Goal: Information Seeking & Learning: Learn about a topic

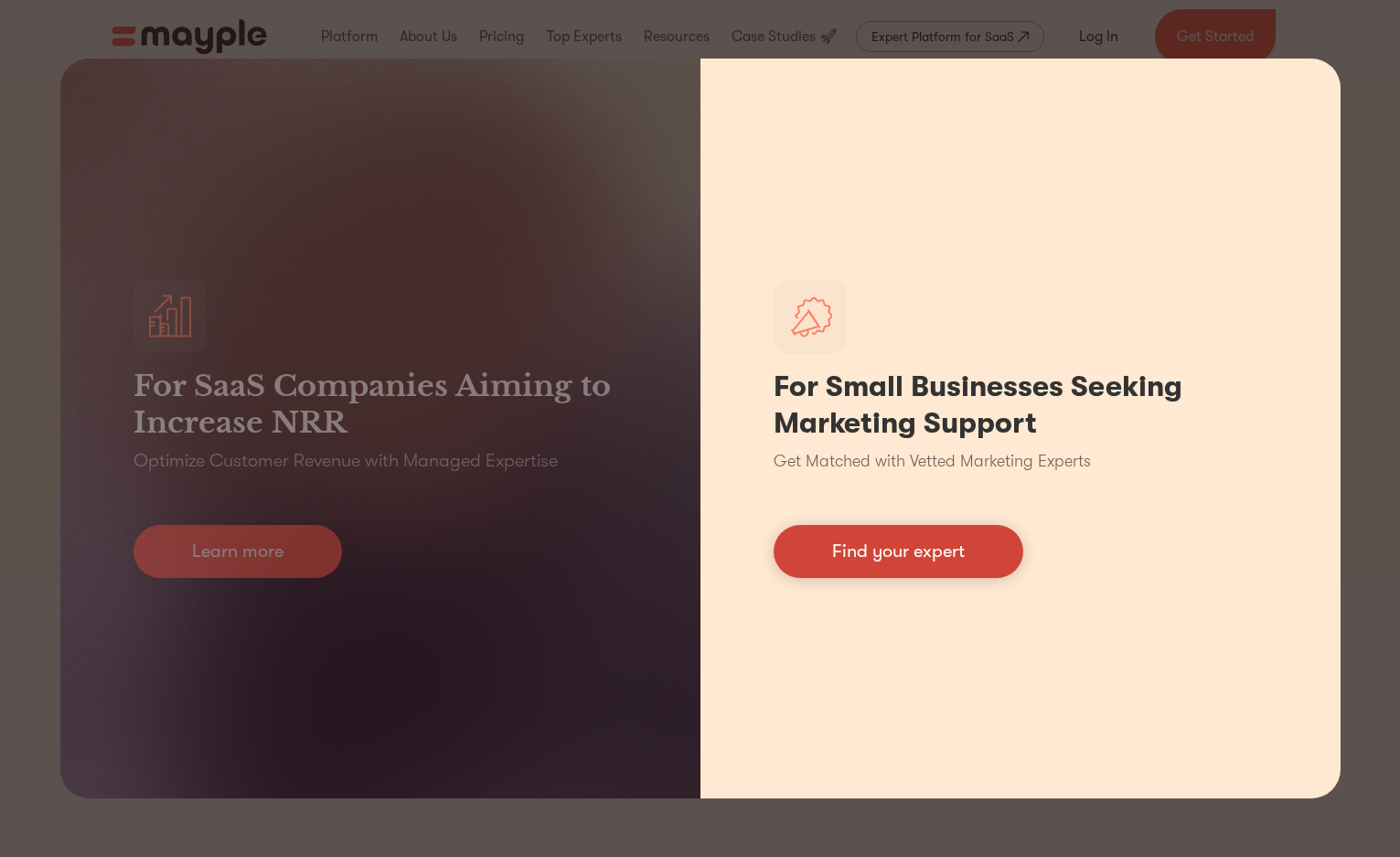
click at [903, 547] on link "Find your expert" at bounding box center [899, 551] width 250 height 53
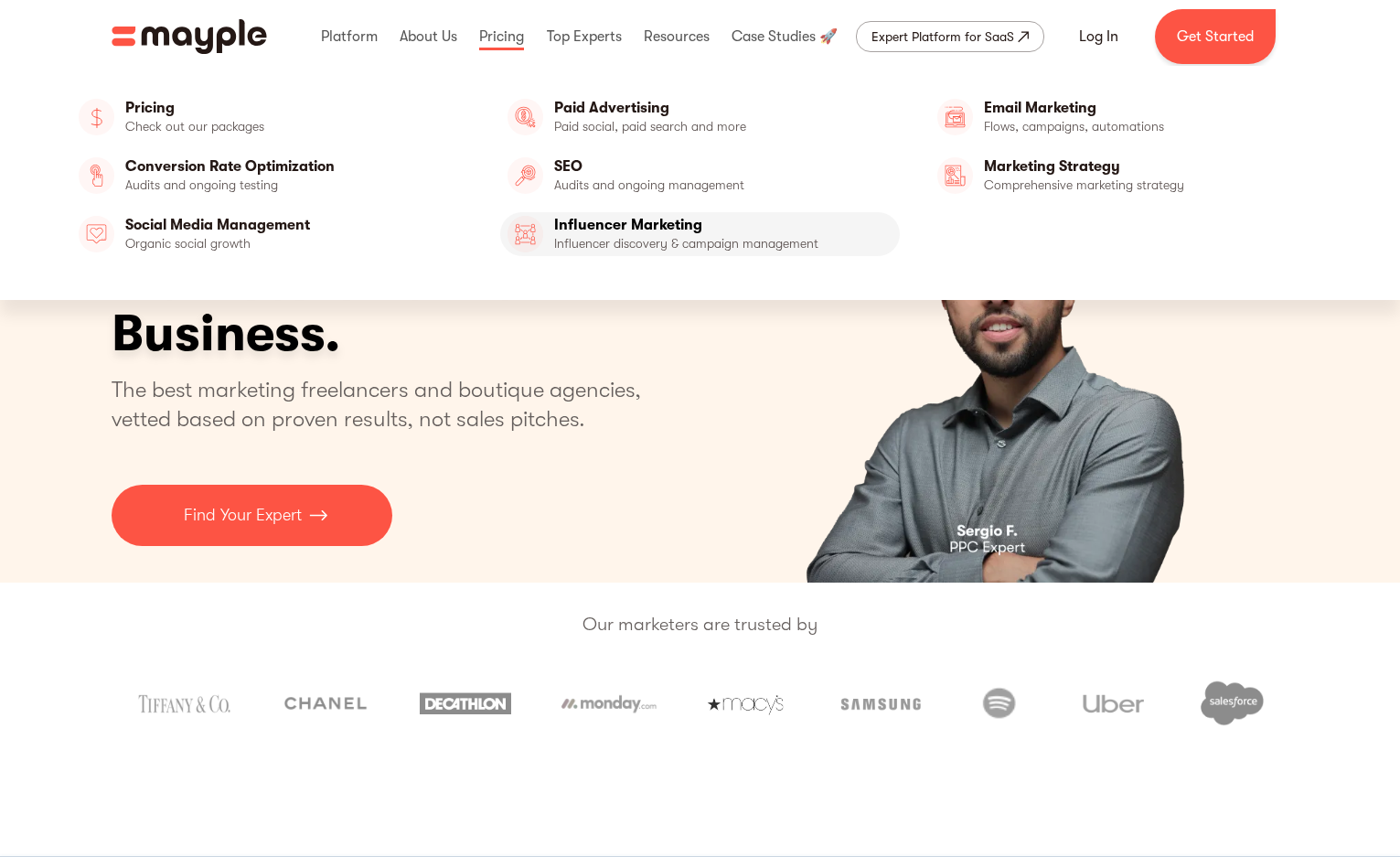
click at [632, 231] on link "Influencer Marketing" at bounding box center [700, 233] width 399 height 43
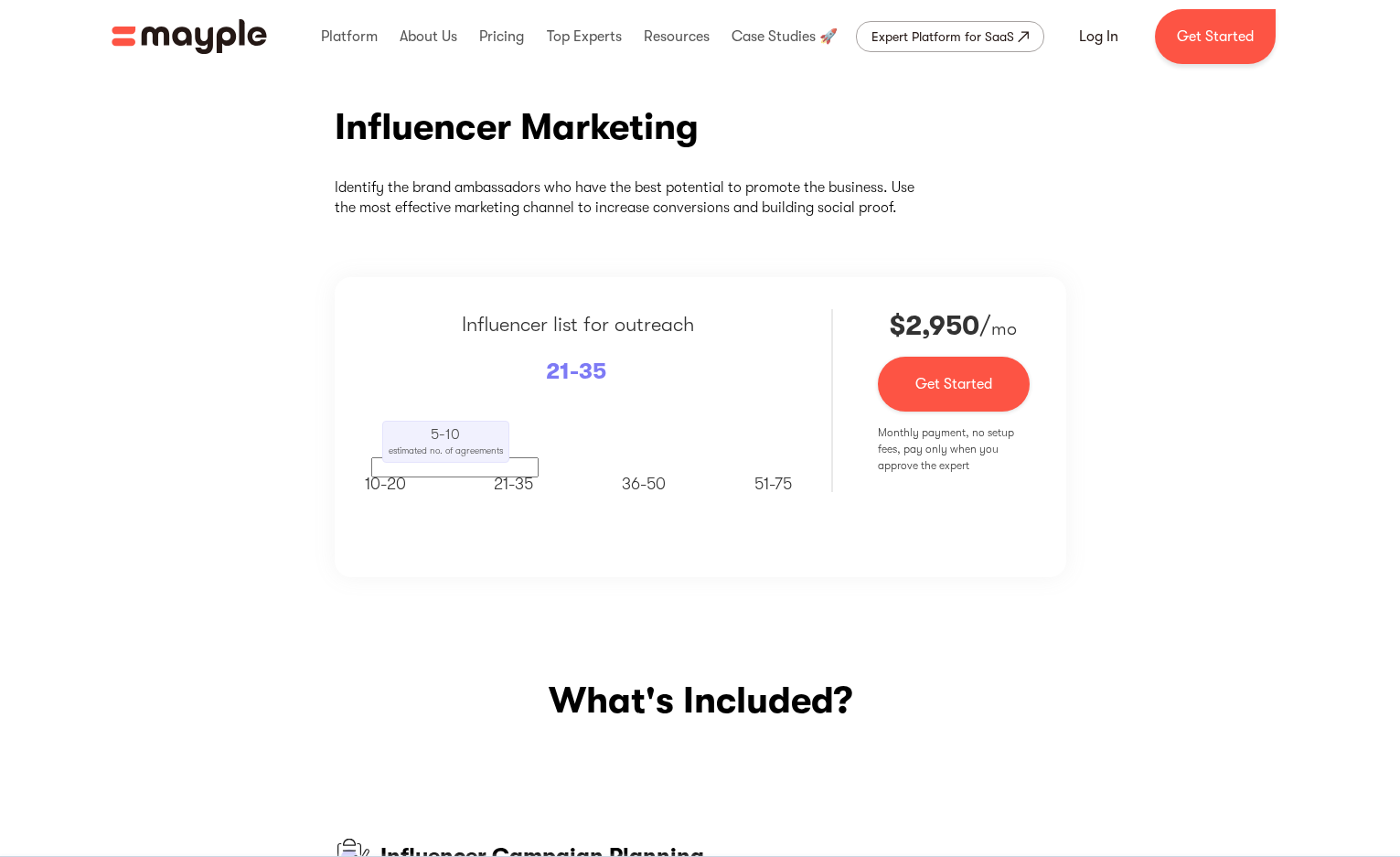
scroll to position [183, 0]
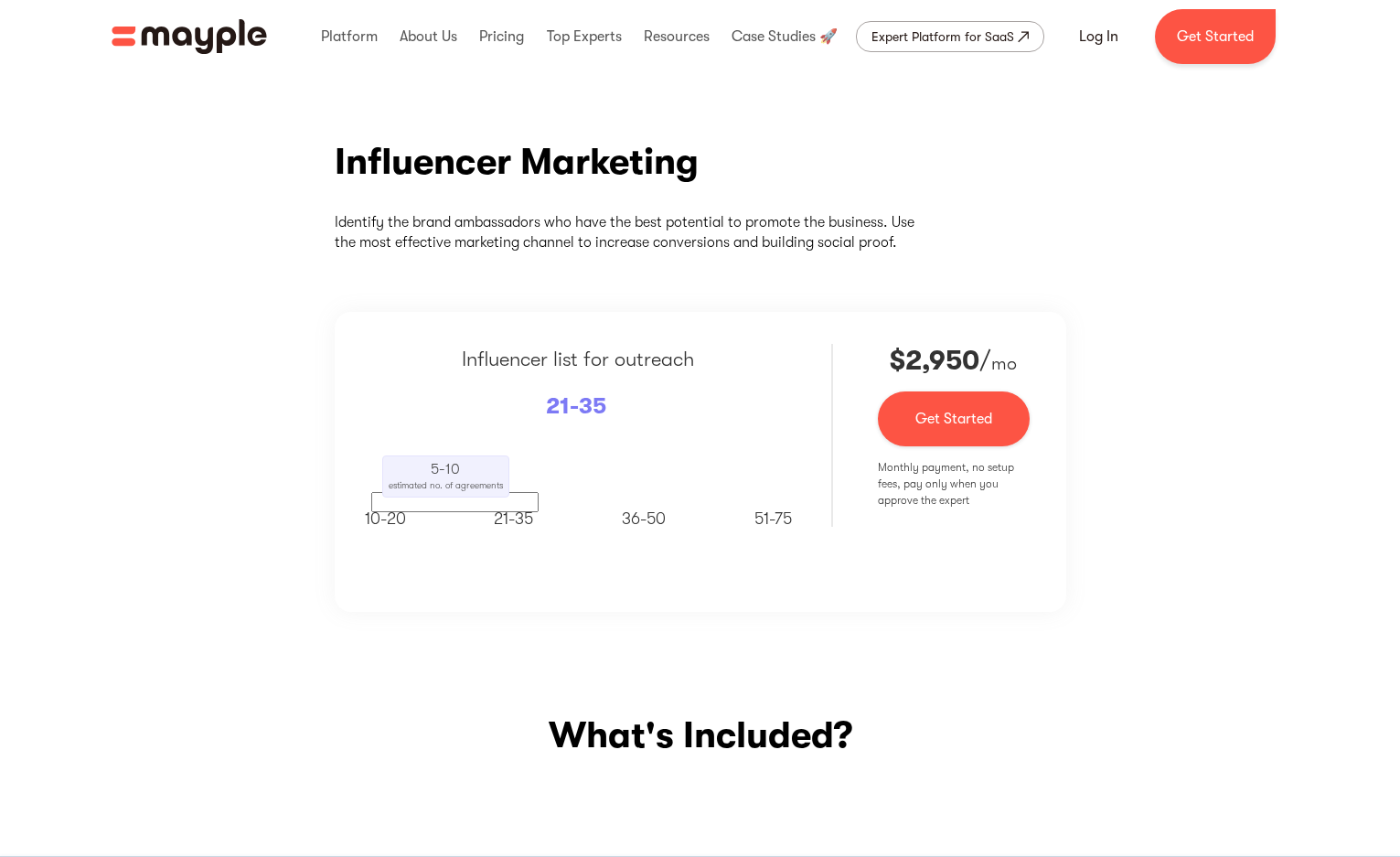
click at [444, 480] on span "estimated no. of agreements" at bounding box center [446, 484] width 115 height 10
click at [419, 496] on div "[PHONE_NUMBER] [PHONE_NUMBER]" at bounding box center [579, 513] width 427 height 36
drag, startPoint x: 419, startPoint y: 474, endPoint x: 615, endPoint y: 494, distance: 197.0
click at [457, 496] on div "[PHONE_NUMBER] [PHONE_NUMBER]" at bounding box center [579, 513] width 427 height 36
click at [617, 496] on div "[PHONE_NUMBER] [PHONE_NUMBER]" at bounding box center [579, 513] width 427 height 36
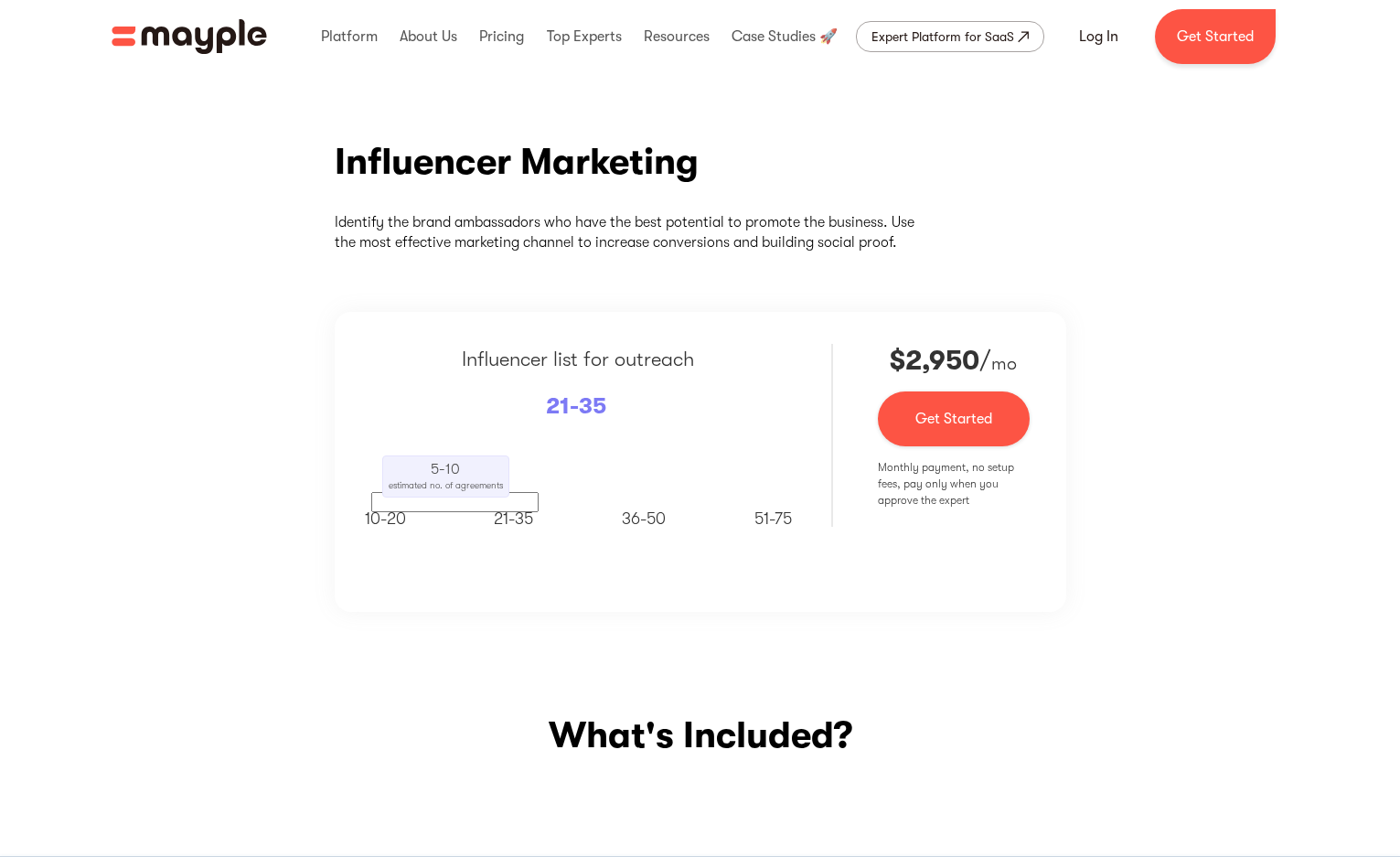
click at [533, 509] on span "21-35" at bounding box center [513, 519] width 40 height 18
click at [505, 509] on span "21-35" at bounding box center [513, 519] width 40 height 18
click at [643, 509] on span "36-50" at bounding box center [643, 519] width 43 height 18
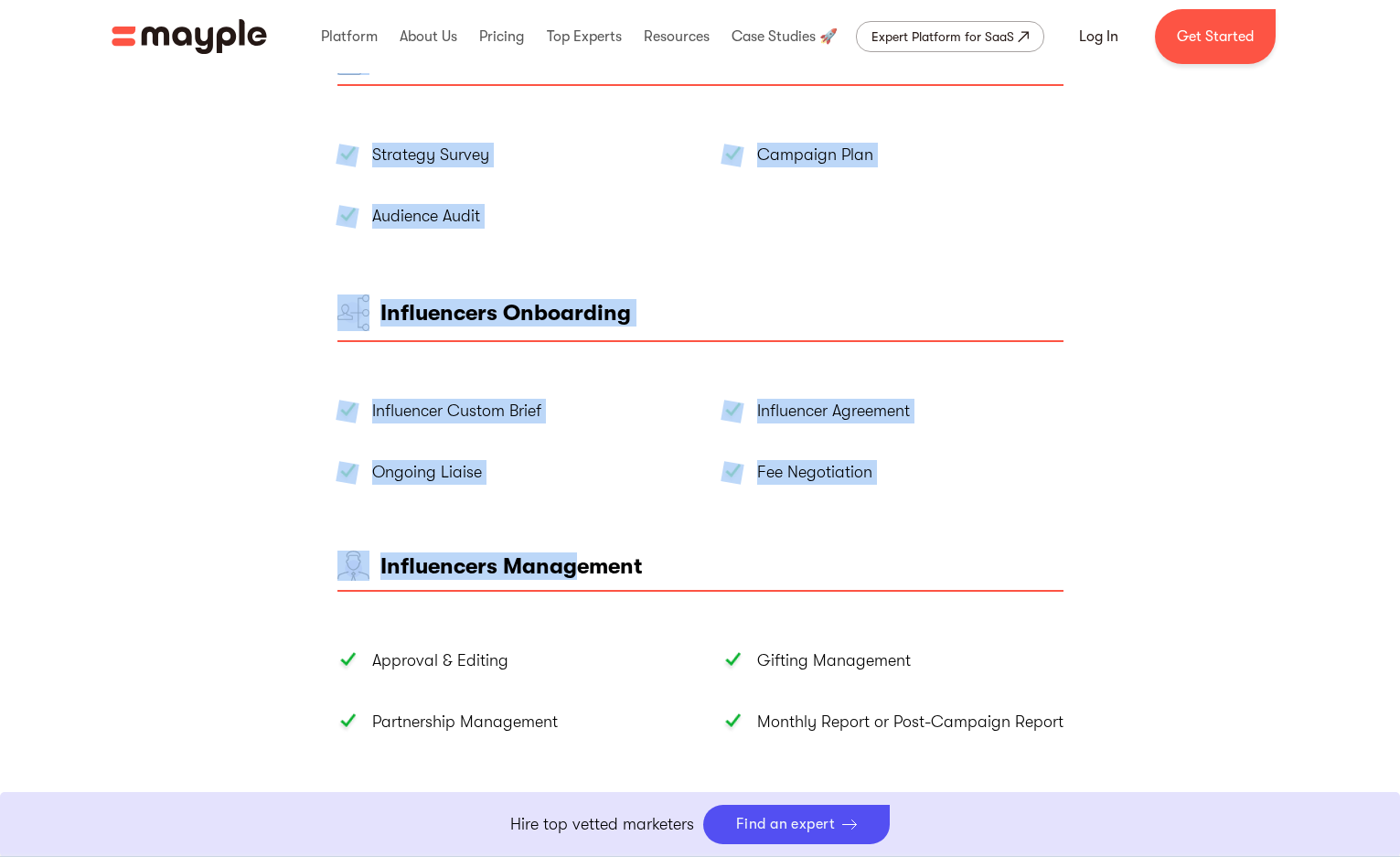
scroll to position [1017, 0]
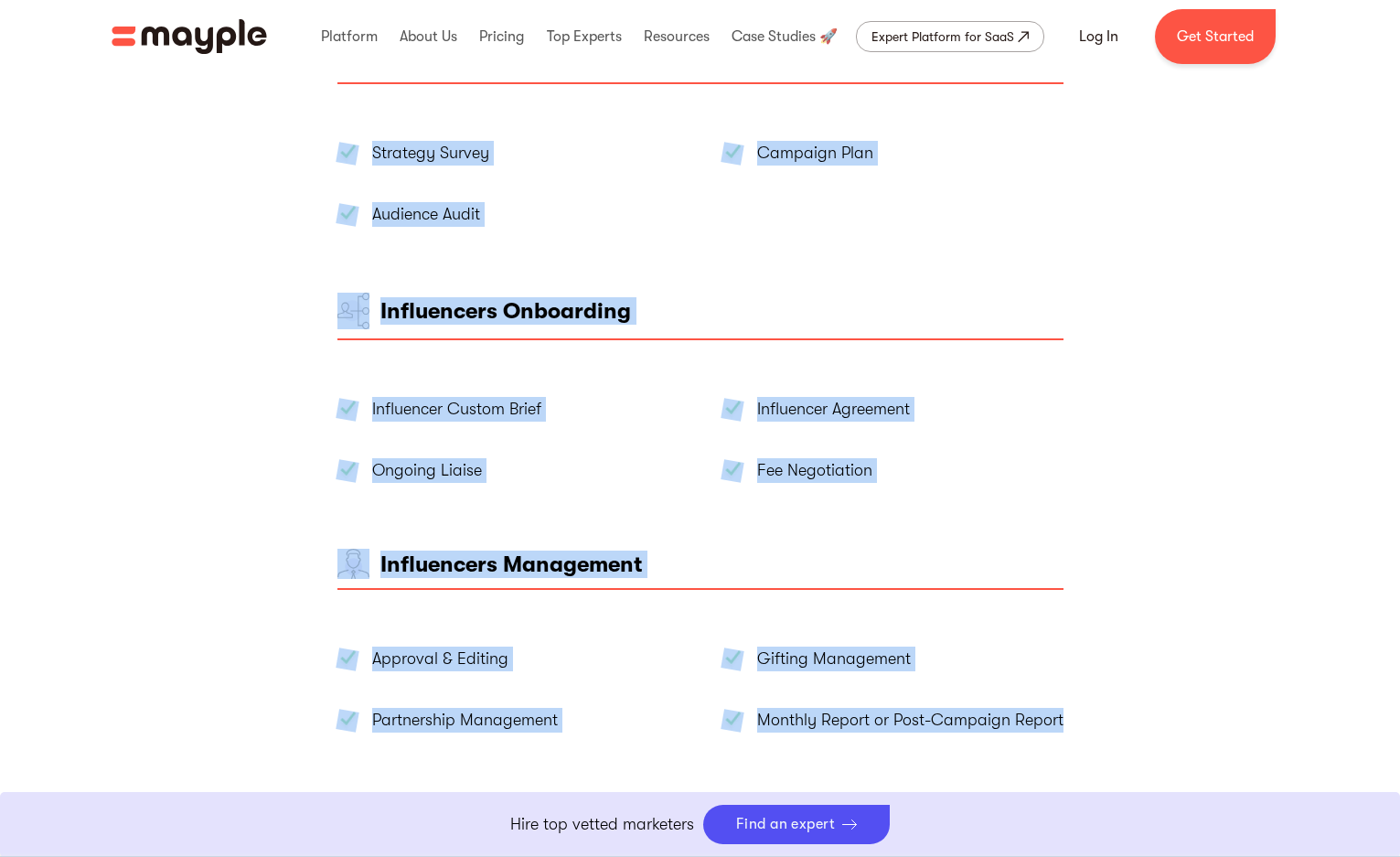
drag, startPoint x: 326, startPoint y: 209, endPoint x: 1062, endPoint y: 674, distance: 870.6
click at [1062, 674] on div "What's Included? Influencer Campaign Planning Strategy Survey Campaign Plan Aud…" at bounding box center [700, 349] width 1098 height 1032
copy div "Influencer Campaign Planning Strategy Survey Campaign Plan Audience Audit Influ…"
